Goal: Task Accomplishment & Management: Manage account settings

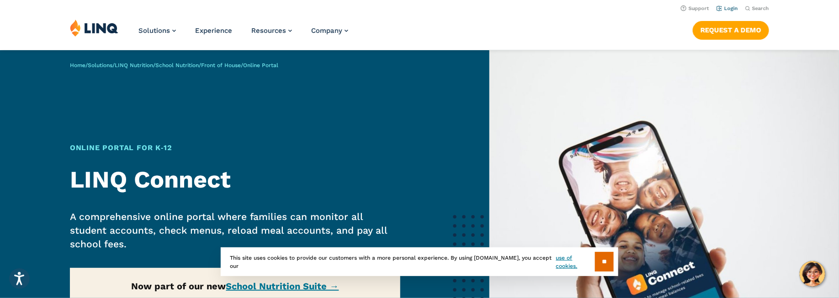
click at [732, 4] on li "Login" at bounding box center [726, 8] width 21 height 10
click at [731, 9] on link "Login" at bounding box center [726, 8] width 21 height 6
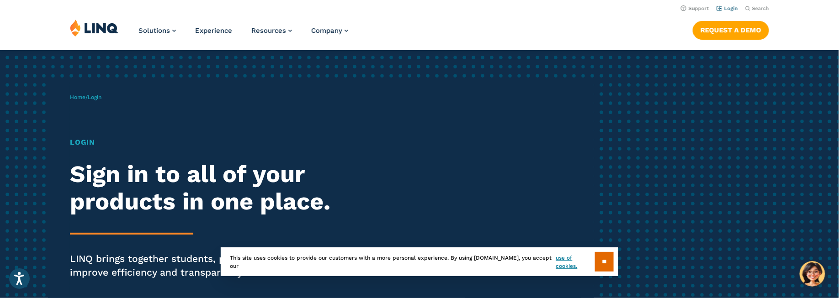
click at [729, 11] on li "Login" at bounding box center [726, 8] width 21 height 10
click at [728, 5] on link "Login" at bounding box center [726, 8] width 21 height 6
